Goal: Transaction & Acquisition: Book appointment/travel/reservation

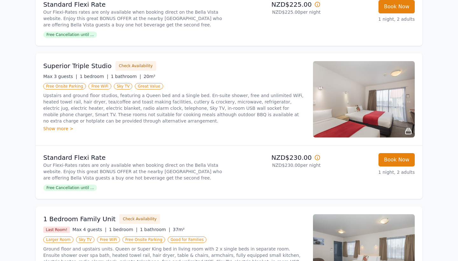
scroll to position [356, 0]
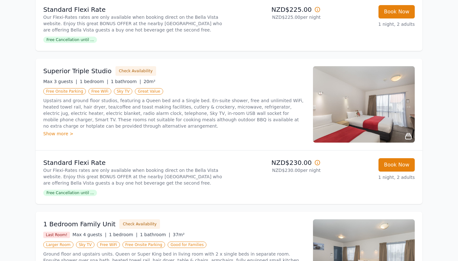
click at [372, 117] on img at bounding box center [364, 104] width 102 height 76
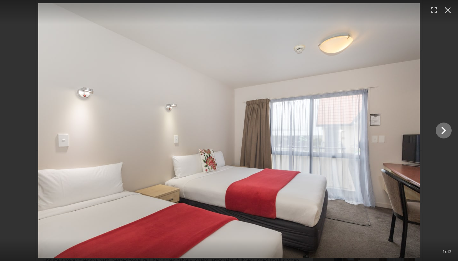
click at [441, 130] on icon "Show slide 2 of 3" at bounding box center [443, 130] width 15 height 15
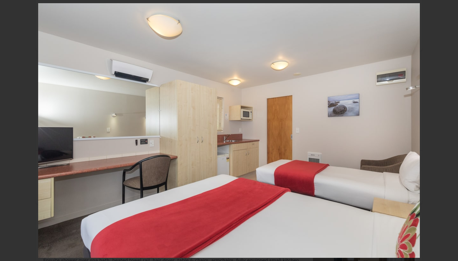
click at [441, 130] on icon "Show slide 3 of 3" at bounding box center [443, 130] width 15 height 15
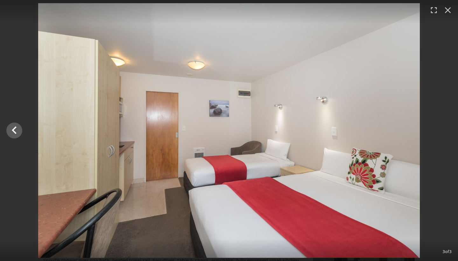
click at [441, 130] on div at bounding box center [229, 130] width 458 height 255
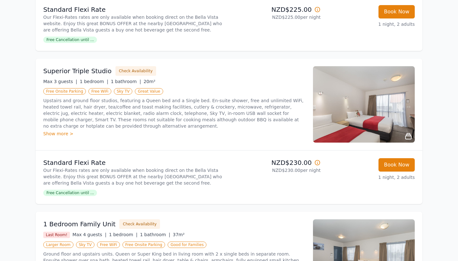
click at [398, 105] on img at bounding box center [364, 104] width 102 height 76
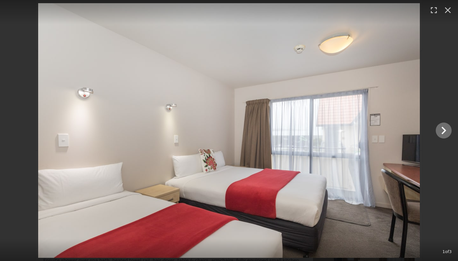
click at [448, 133] on icon "Show slide 2 of 3" at bounding box center [443, 130] width 15 height 15
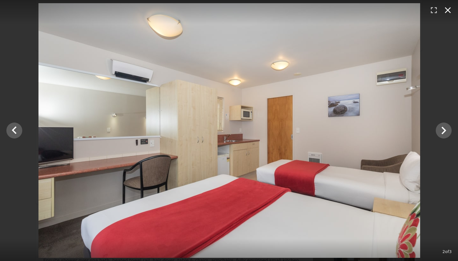
click at [445, 11] on icon "button" at bounding box center [448, 10] width 10 height 10
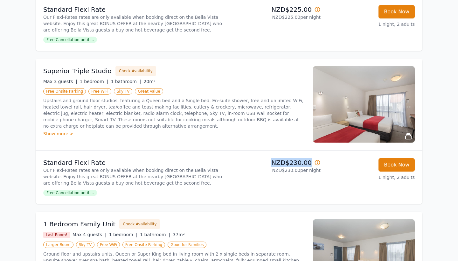
drag, startPoint x: 312, startPoint y: 163, endPoint x: 274, endPoint y: 161, distance: 37.9
click at [273, 161] on p "NZD$230.00" at bounding box center [276, 162] width 89 height 9
copy p "NZD$230.00"
click at [359, 121] on img at bounding box center [364, 104] width 102 height 76
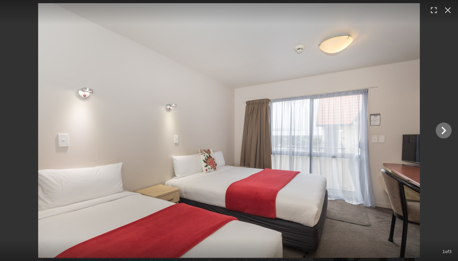
click at [449, 132] on icon "Show slide 2 of 3" at bounding box center [443, 130] width 15 height 15
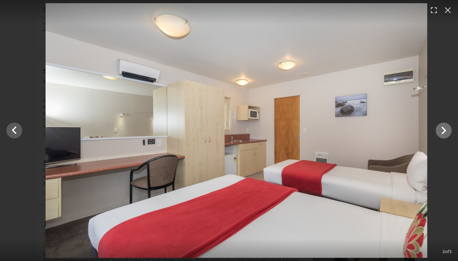
click at [449, 132] on icon "Show slide 3 of 3" at bounding box center [443, 130] width 15 height 15
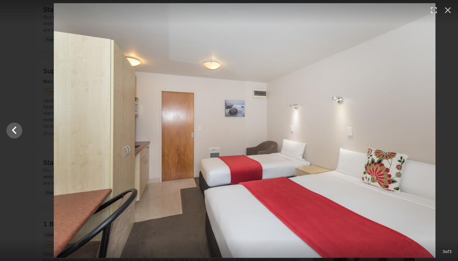
click at [449, 132] on div at bounding box center [245, 130] width 458 height 255
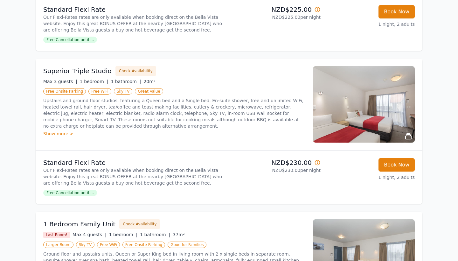
click at [449, 132] on div "Open main menu Rooms & Rates About Us Why Book Direct? Best Rate Guaranteed No …" at bounding box center [229, 29] width 458 height 770
click at [401, 114] on img at bounding box center [364, 104] width 102 height 76
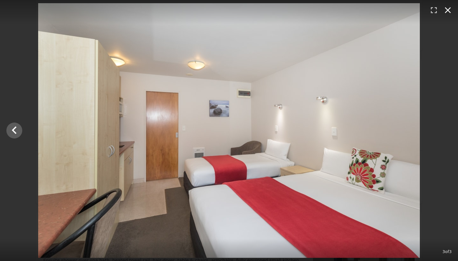
click at [449, 10] on icon "button" at bounding box center [448, 10] width 6 height 6
